Goal: Information Seeking & Learning: Learn about a topic

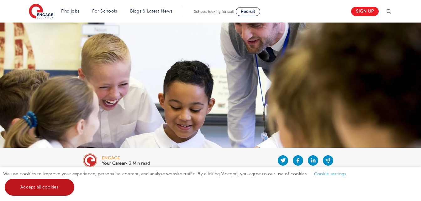
click at [65, 193] on link "Accept all cookies" at bounding box center [40, 187] width 70 height 17
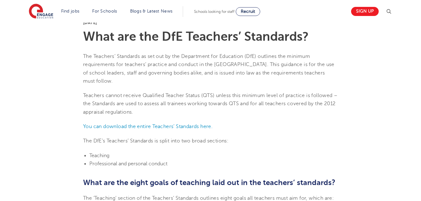
scroll to position [165, 0]
